Goal: Task Accomplishment & Management: Complete application form

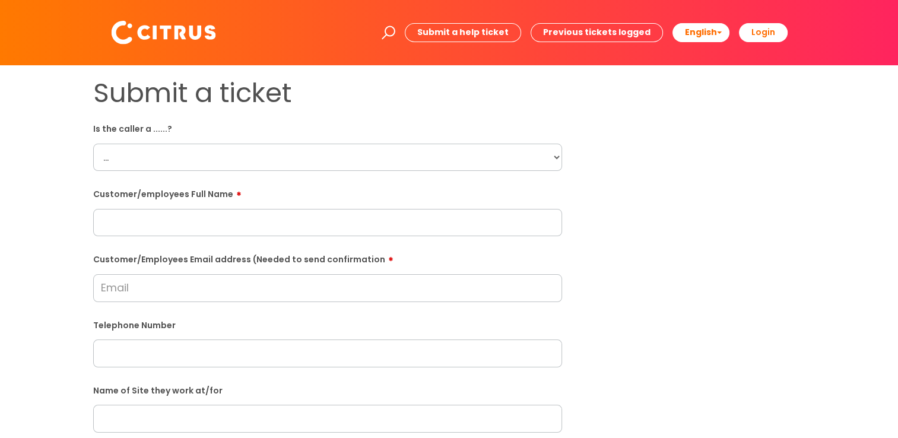
click at [559, 151] on select "... Citrus Customer Citrus Employee [DEMOGRAPHIC_DATA] Supplier" at bounding box center [327, 157] width 469 height 27
select select "Citrus Employee"
click at [93, 144] on select "... Citrus Customer Citrus Employee [DEMOGRAPHIC_DATA] Supplier" at bounding box center [327, 157] width 469 height 27
click at [190, 229] on input "text" at bounding box center [327, 222] width 469 height 27
click at [155, 215] on input "text" at bounding box center [327, 222] width 469 height 27
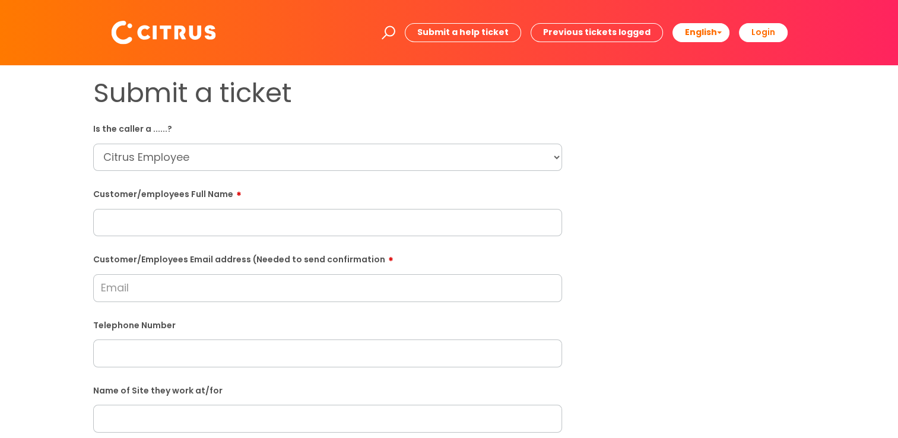
paste input "[PERSON_NAME]"
type input "[PERSON_NAME]"
click at [197, 369] on form "Is the caller a ......? ... Citrus Customer Citrus Employee [DEMOGRAPHIC_DATA] …" at bounding box center [327, 430] width 469 height 622
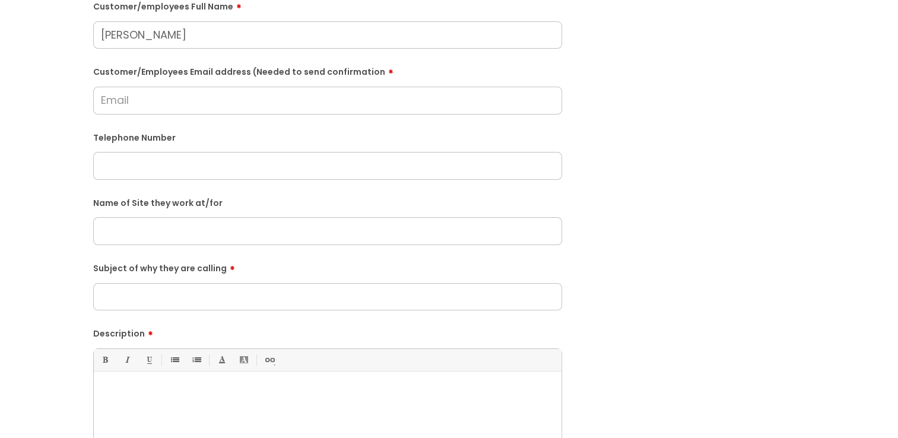
scroll to position [237, 0]
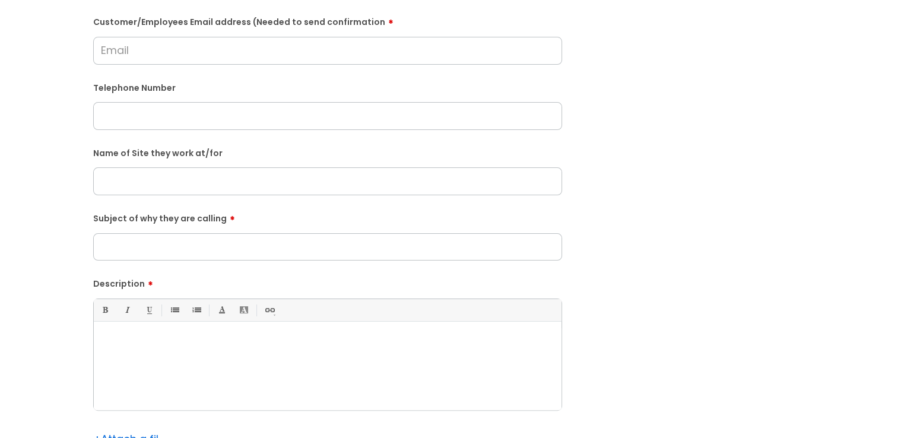
click at [208, 192] on input "text" at bounding box center [327, 180] width 469 height 27
click at [170, 106] on input "text" at bounding box center [327, 115] width 469 height 27
paste input "07304048948"
type input "07304048948"
click at [408, 360] on div at bounding box center [328, 369] width 468 height 82
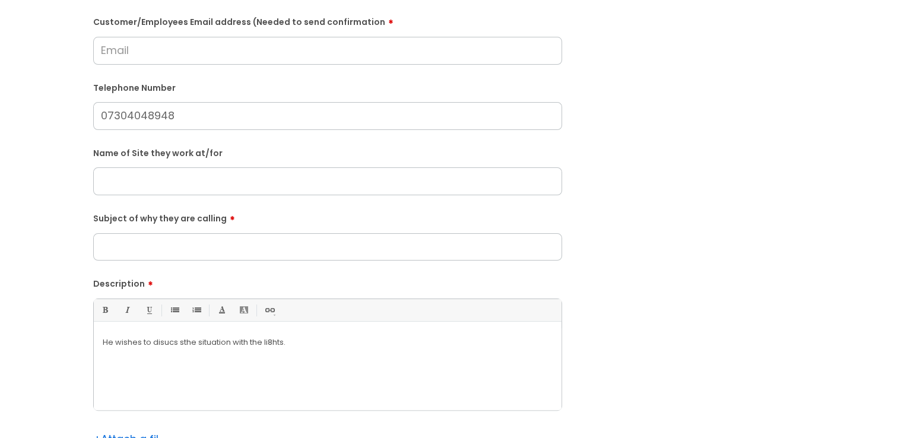
click at [178, 343] on p "He wishes to disucs sthe situation with the li8hts." at bounding box center [328, 342] width 450 height 11
click at [306, 345] on p "He wishes to discuss the situation with the li8hts." at bounding box center [328, 342] width 450 height 11
drag, startPoint x: 287, startPoint y: 346, endPoint x: 266, endPoint y: 344, distance: 20.8
click at [266, 344] on p "He wishes to discuss the situation with the li8hts." at bounding box center [328, 342] width 450 height 11
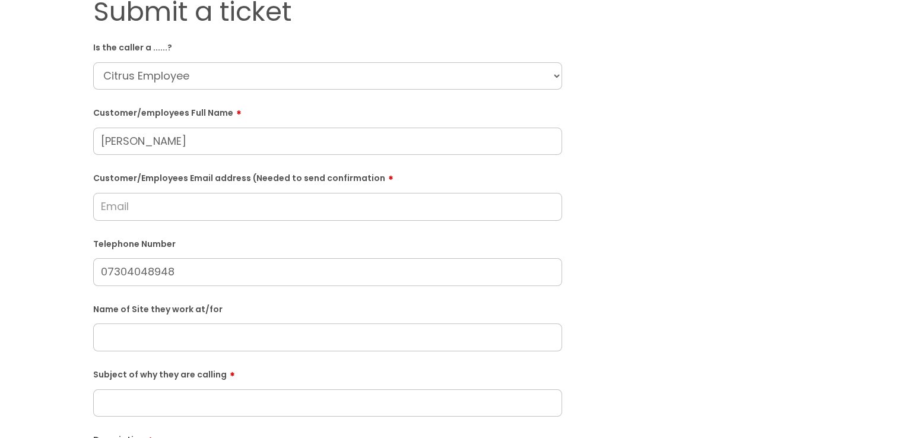
scroll to position [0, 0]
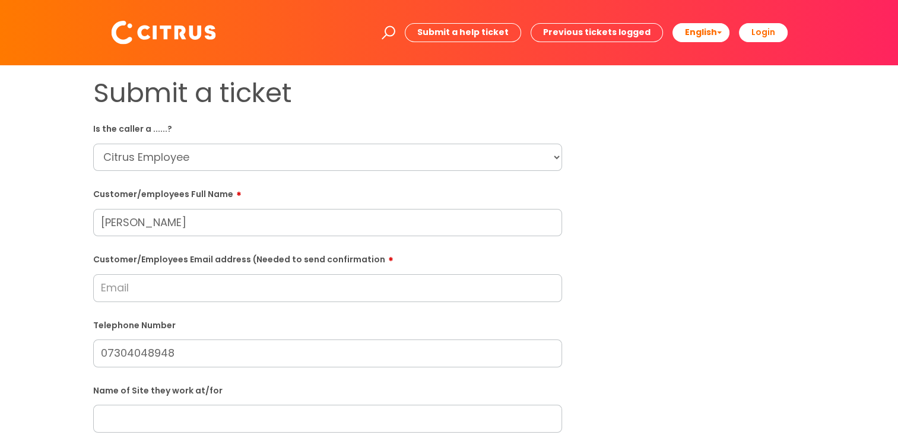
drag, startPoint x: 111, startPoint y: 284, endPoint x: 124, endPoint y: 284, distance: 13.1
click at [111, 284] on input "Customer/Employees Email address (Needed to send confirmation" at bounding box center [327, 287] width 469 height 27
paste input "[EMAIL_ADDRESS][DOMAIN_NAME]"
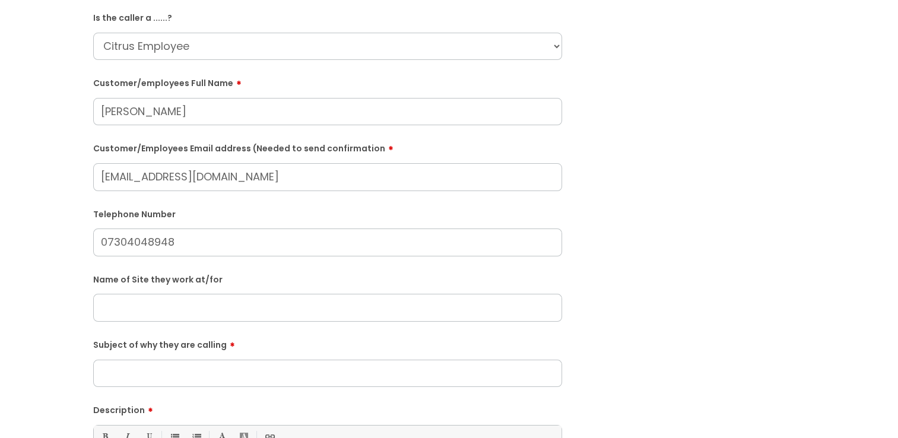
scroll to position [119, 0]
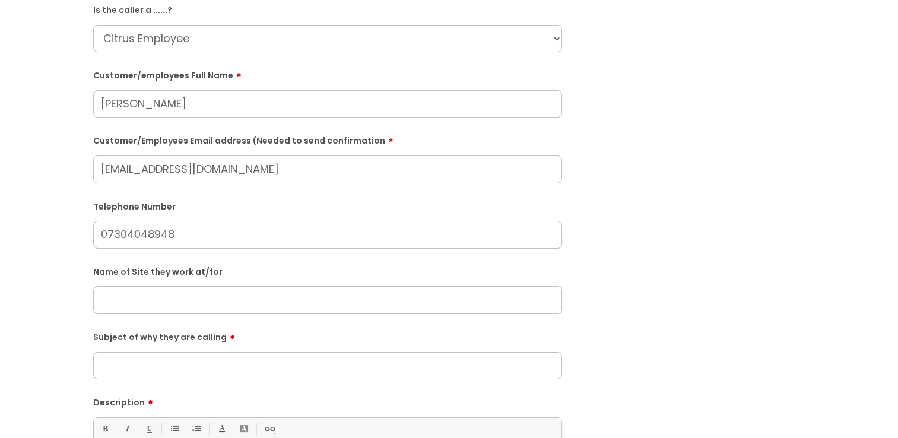
type input "[EMAIL_ADDRESS][DOMAIN_NAME]"
click at [179, 363] on input "Subject of why they are calling" at bounding box center [327, 368] width 469 height 27
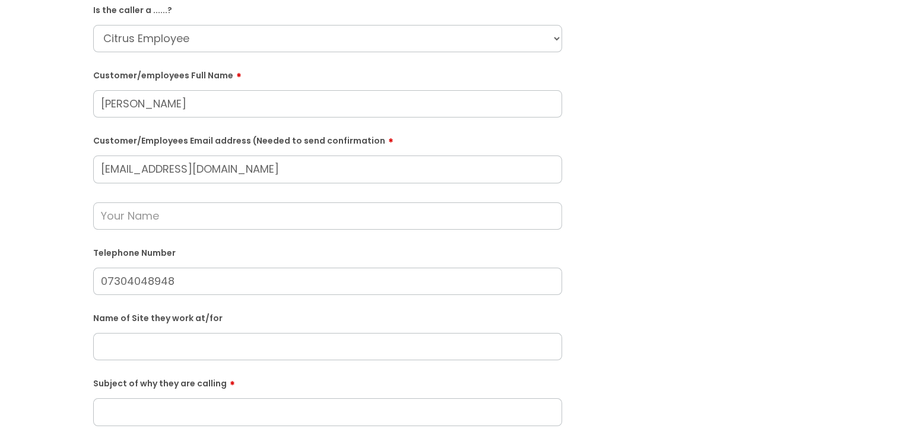
click at [147, 212] on input "text" at bounding box center [327, 215] width 469 height 27
click at [153, 417] on input "Subject of why they are calling" at bounding box center [327, 411] width 469 height 27
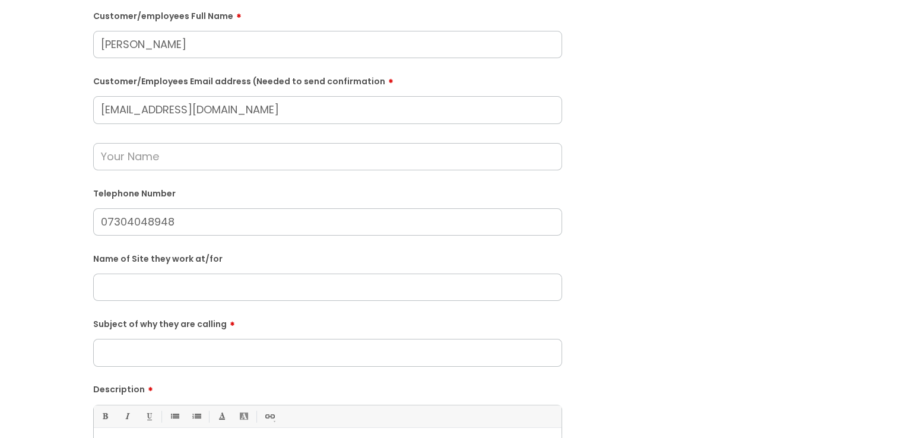
click at [142, 285] on input "text" at bounding box center [327, 287] width 469 height 27
drag, startPoint x: 339, startPoint y: 295, endPoint x: 357, endPoint y: 299, distance: 18.3
click at [339, 295] on input "Stag and Hounds, Harvestef Basingstoke" at bounding box center [327, 287] width 469 height 27
drag, startPoint x: 358, startPoint y: 299, endPoint x: 39, endPoint y: 273, distance: 320.9
click at [39, 273] on div "Submit a ticket Is the caller a ......? ... Citrus Customer Citrus Employee [DE…" at bounding box center [449, 264] width 874 height 730
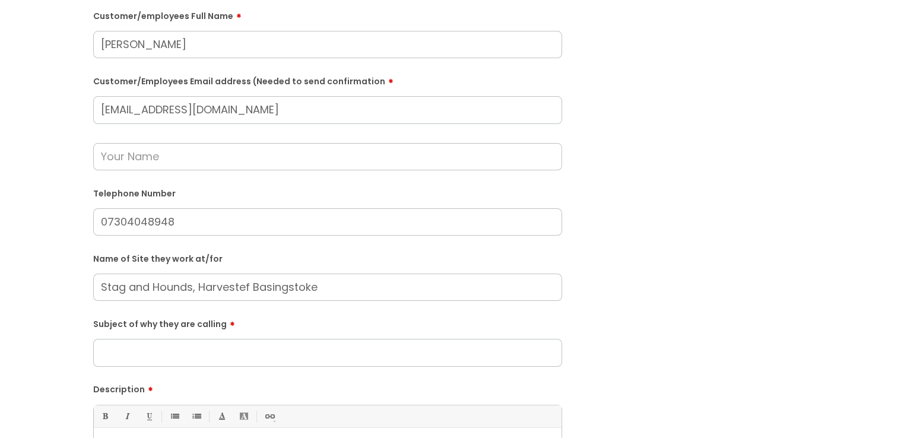
paste input "Harvester Stag & Hounds Basingstoke"
type input "Harvester Stag & Hounds Basingstoke"
click at [182, 349] on input "Subject of why they are calling" at bounding box center [327, 352] width 469 height 27
type input "Lights"
click at [561, 262] on label "Name of Site they work at/for" at bounding box center [327, 258] width 469 height 12
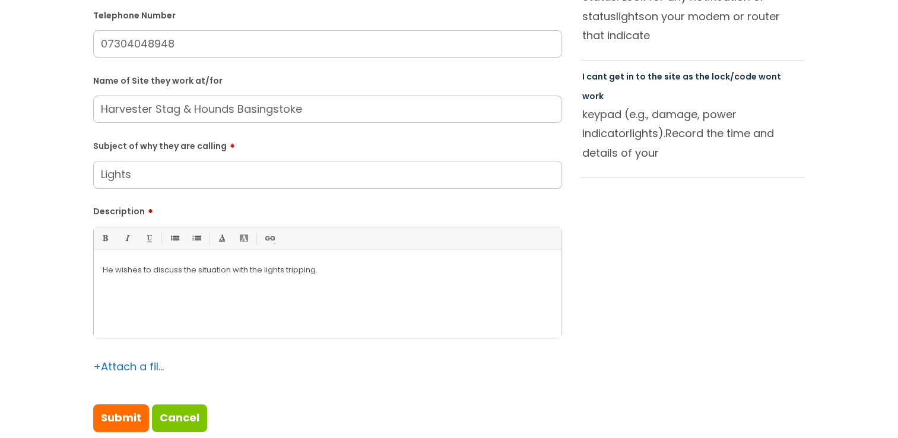
drag, startPoint x: 287, startPoint y: 307, endPoint x: 315, endPoint y: 298, distance: 29.8
click at [290, 306] on div "He wishes to discuss the situation with the lights tripping ." at bounding box center [328, 297] width 468 height 82
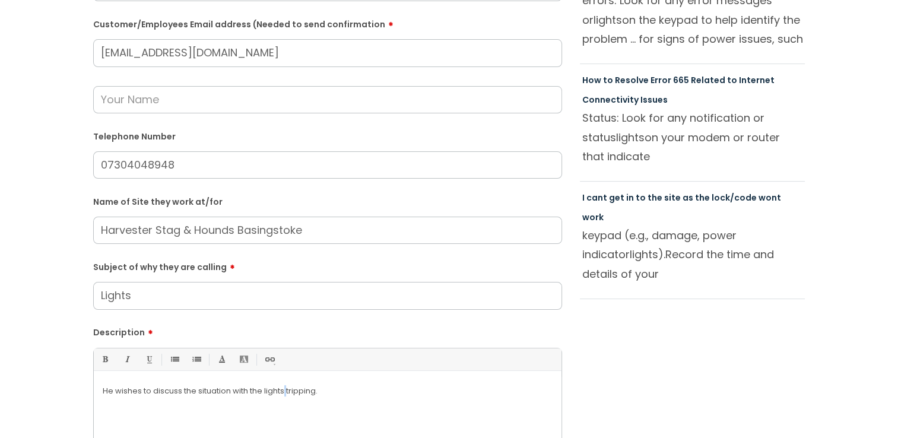
scroll to position [356, 0]
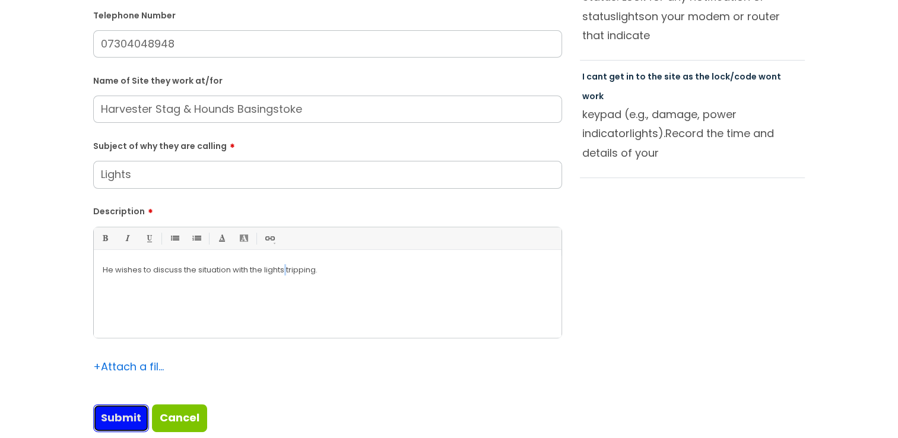
click at [127, 419] on input "Submit" at bounding box center [121, 417] width 56 height 27
type input "Please Wait..."
